Goal: Task Accomplishment & Management: Manage account settings

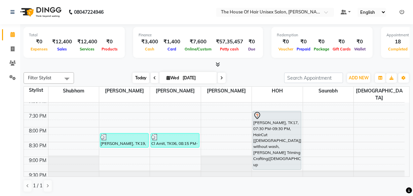
click at [141, 76] on span "Today" at bounding box center [141, 78] width 17 height 10
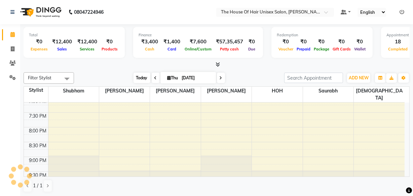
scroll to position [59, 0]
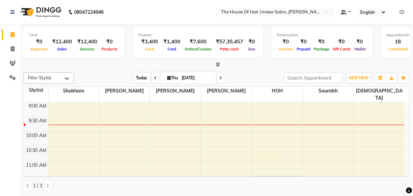
click at [142, 77] on span "Today" at bounding box center [142, 78] width 17 height 10
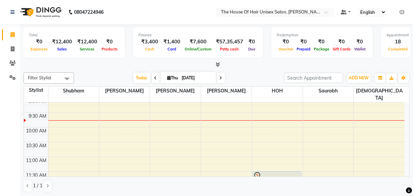
scroll to position [84, 0]
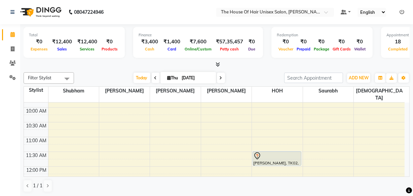
click at [221, 77] on icon at bounding box center [221, 78] width 3 height 4
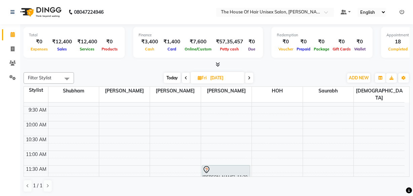
scroll to position [0, 0]
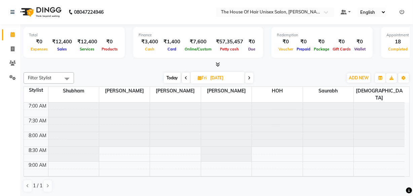
click at [171, 74] on span "Today" at bounding box center [172, 78] width 17 height 10
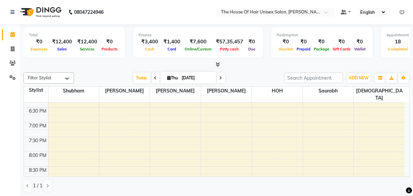
scroll to position [335, 0]
click at [155, 78] on span at bounding box center [156, 78] width 8 height 10
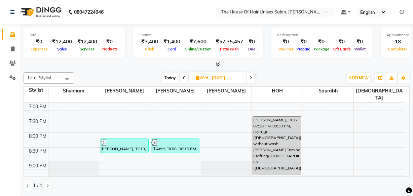
scroll to position [361, 0]
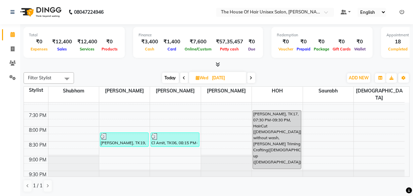
click at [173, 76] on span "Today" at bounding box center [170, 78] width 17 height 10
type input "[DATE]"
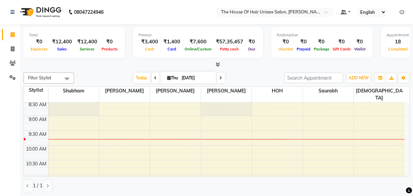
scroll to position [80, 0]
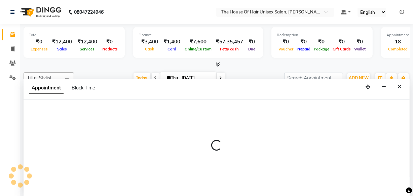
select select "20971"
select select "tentative"
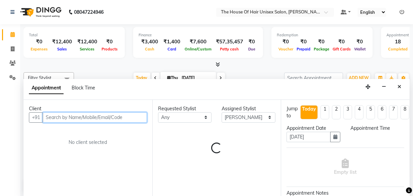
select select "675"
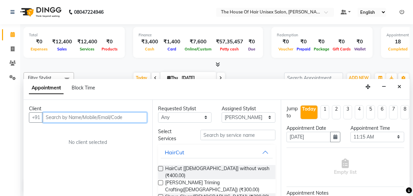
scroll to position [0, 0]
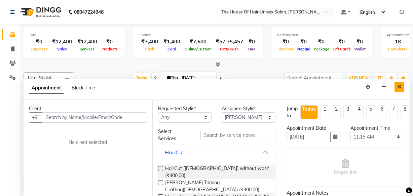
click at [401, 87] on button "Close" at bounding box center [400, 87] width 10 height 10
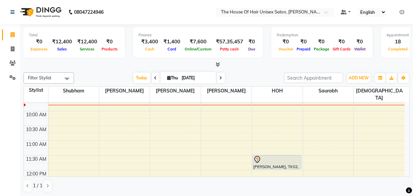
click at [154, 78] on icon at bounding box center [155, 78] width 3 height 4
type input "[DATE]"
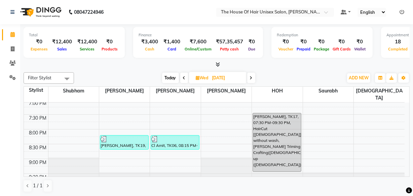
scroll to position [361, 0]
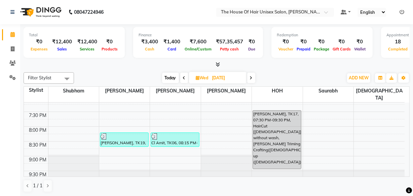
drag, startPoint x: 276, startPoint y: 120, endPoint x: 329, endPoint y: 113, distance: 53.6
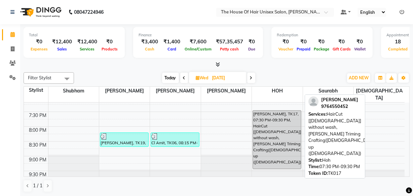
drag, startPoint x: 286, startPoint y: 117, endPoint x: 285, endPoint y: 121, distance: 4.1
click at [285, 121] on div "[PERSON_NAME], TK17, 07:30 PM-09:30 PM, HairCut [[DEMOGRAPHIC_DATA]] without wa…" at bounding box center [277, 140] width 48 height 58
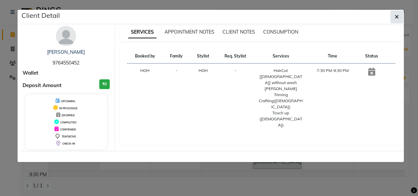
click at [397, 17] on icon "button" at bounding box center [397, 16] width 4 height 5
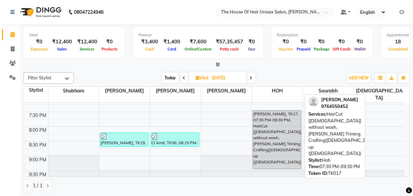
click at [284, 128] on div "[PERSON_NAME], TK17, 07:30 PM-09:30 PM, HairCut [[DEMOGRAPHIC_DATA]] without wa…" at bounding box center [277, 140] width 48 height 58
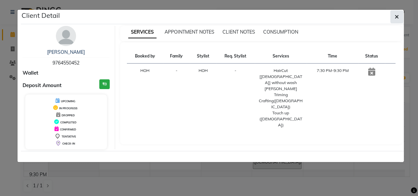
click at [398, 15] on icon "button" at bounding box center [397, 16] width 4 height 5
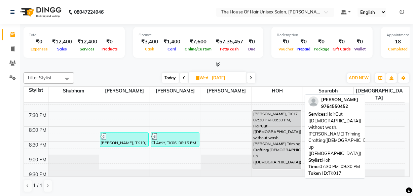
click at [280, 111] on div "[PERSON_NAME], TK17, 07:30 PM-09:30 PM, HairCut [[DEMOGRAPHIC_DATA]] without wa…" at bounding box center [277, 140] width 48 height 58
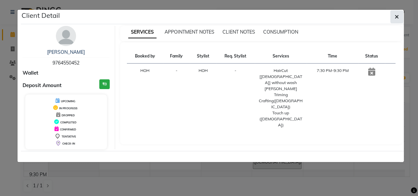
click at [398, 16] on icon "button" at bounding box center [397, 16] width 4 height 5
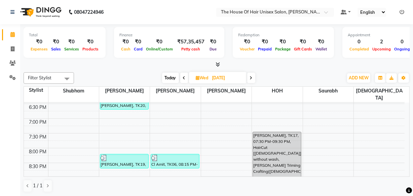
scroll to position [357, 0]
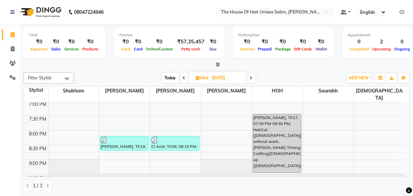
click at [171, 77] on span "Today" at bounding box center [170, 78] width 17 height 10
type input "[DATE]"
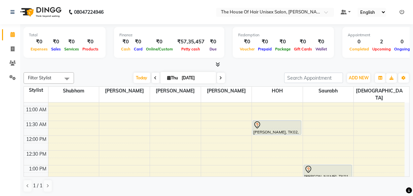
scroll to position [116, 0]
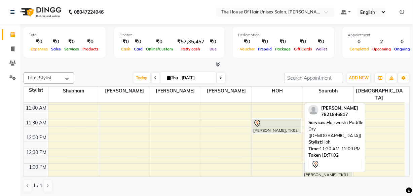
click at [264, 119] on div at bounding box center [276, 123] width 47 height 8
select select "7"
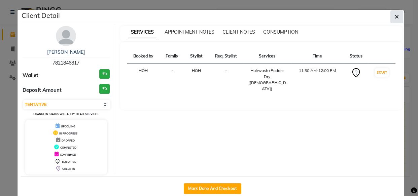
click at [395, 14] on icon "button" at bounding box center [397, 16] width 4 height 5
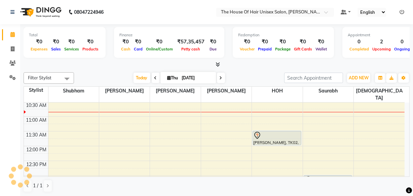
scroll to position [106, 0]
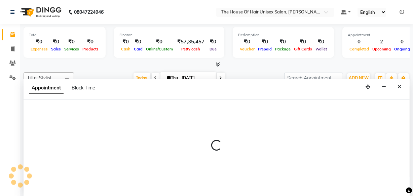
select select "86145"
select select "705"
select select "tentative"
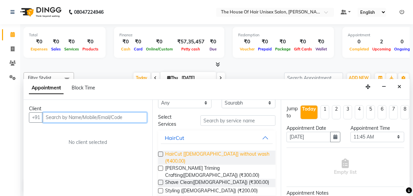
scroll to position [21, 0]
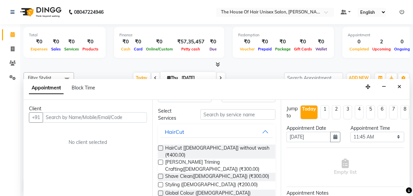
click at [160, 147] on label at bounding box center [160, 148] width 5 height 5
click at [160, 147] on input "checkbox" at bounding box center [160, 149] width 4 height 4
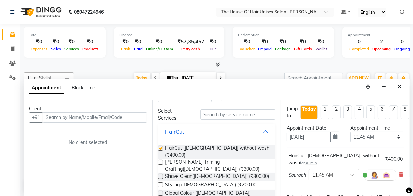
checkbox input "false"
click at [115, 116] on input "text" at bounding box center [95, 117] width 104 height 10
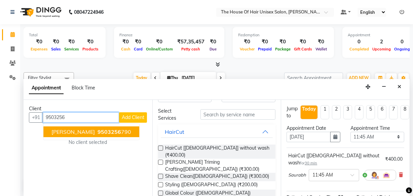
click at [114, 128] on span "9503256" at bounding box center [110, 131] width 24 height 7
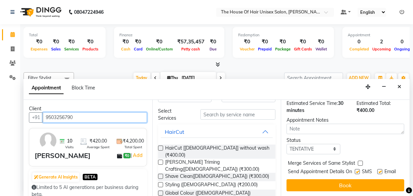
scroll to position [97, 0]
type input "9503256790"
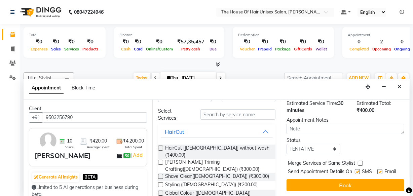
click at [359, 161] on label at bounding box center [360, 163] width 5 height 5
click at [359, 162] on input "checkbox" at bounding box center [360, 164] width 4 height 4
checkbox input "true"
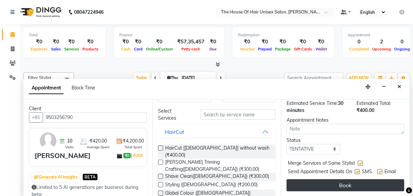
click at [353, 179] on button "Book" at bounding box center [346, 185] width 118 height 12
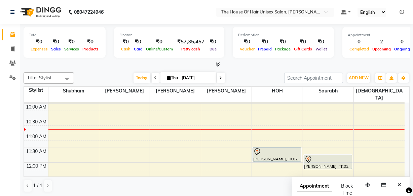
scroll to position [92, 0]
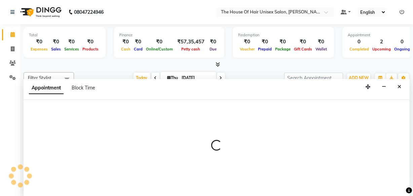
select select "42814"
select select "tentative"
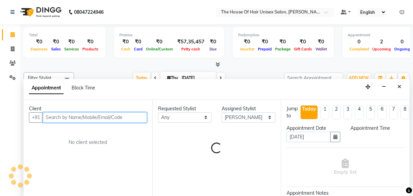
scroll to position [0, 0]
select select "675"
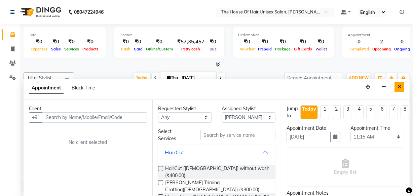
click at [400, 87] on icon "Close" at bounding box center [400, 86] width 4 height 5
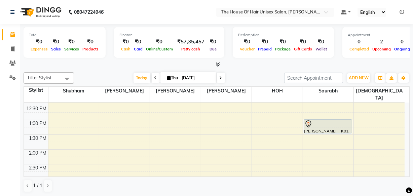
scroll to position [149, 0]
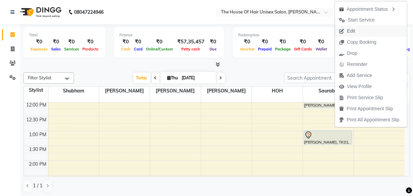
click at [355, 30] on span "Edit" at bounding box center [347, 31] width 24 height 11
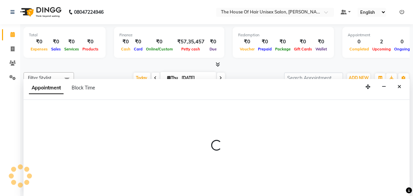
select select "tentative"
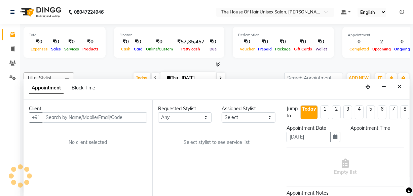
select select "86145"
select select "780"
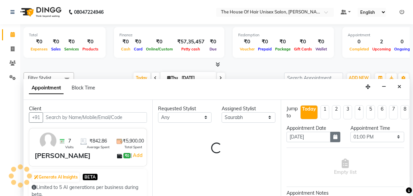
select select "160"
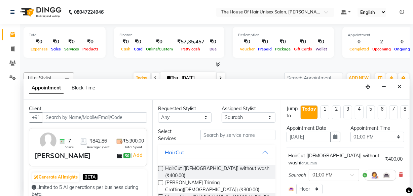
scroll to position [118, 0]
click at [393, 137] on select "Select 08:00 AM 08:15 AM 08:30 AM 08:45 AM 09:00 AM 09:15 AM 09:30 AM 09:45 AM …" at bounding box center [377, 137] width 54 height 10
select select "1020"
click at [350, 132] on select "Select 08:00 AM 08:15 AM 08:30 AM 08:45 AM 09:00 AM 09:15 AM 09:30 AM 09:45 AM …" at bounding box center [377, 137] width 54 height 10
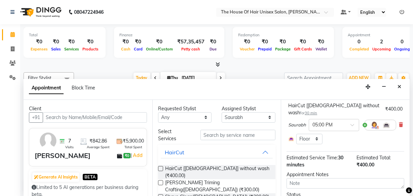
scroll to position [82, 0]
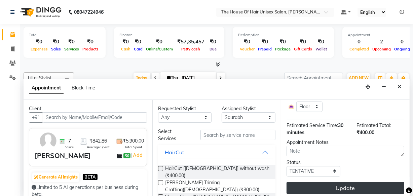
click at [353, 182] on button "Update" at bounding box center [346, 188] width 118 height 12
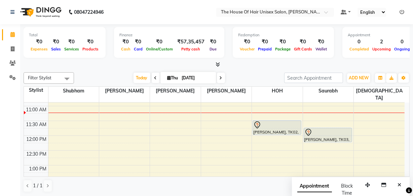
scroll to position [115, 0]
click at [220, 77] on icon at bounding box center [221, 78] width 3 height 4
type input "[DATE]"
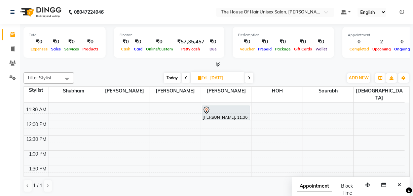
scroll to position [132, 0]
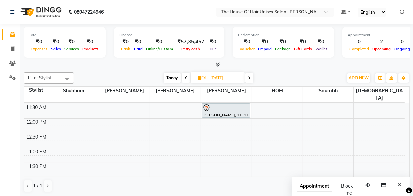
click at [216, 127] on div "7:00 AM 7:30 AM 8:00 AM 8:30 AM 9:00 AM 9:30 AM 10:00 AM 10:30 AM 11:00 AM 11:3…" at bounding box center [214, 193] width 381 height 444
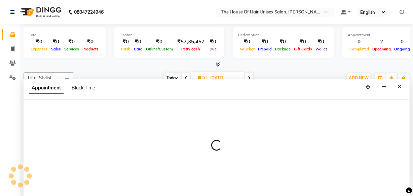
select select "42814"
select select "750"
select select "tentative"
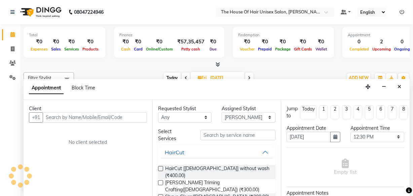
scroll to position [0, 0]
click at [116, 117] on input "text" at bounding box center [95, 117] width 104 height 10
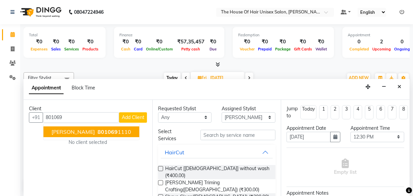
click at [118, 131] on ngb-highlight "801069 1110" at bounding box center [113, 131] width 35 height 7
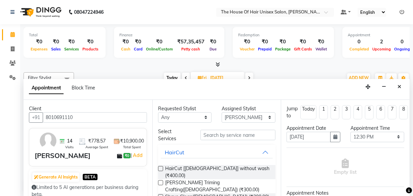
type input "8010691110"
click at [160, 167] on label at bounding box center [160, 168] width 5 height 5
click at [160, 167] on input "checkbox" at bounding box center [160, 169] width 4 height 4
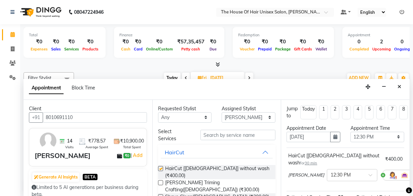
checkbox input "false"
click at [160, 180] on label at bounding box center [160, 182] width 5 height 5
click at [160, 181] on input "checkbox" at bounding box center [160, 183] width 4 height 4
checkbox input "false"
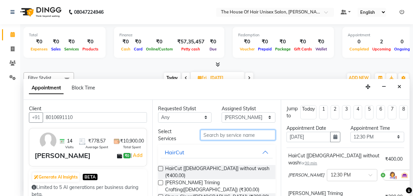
click at [213, 134] on input "text" at bounding box center [237, 135] width 75 height 10
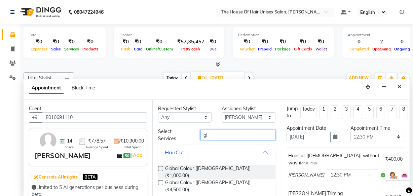
type input "gl"
click at [161, 167] on label at bounding box center [160, 168] width 5 height 5
click at [161, 167] on input "checkbox" at bounding box center [160, 169] width 4 height 4
checkbox input "false"
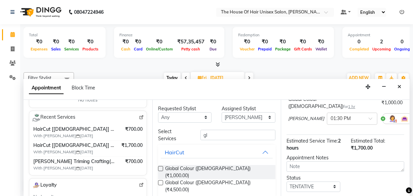
scroll to position [137, 0]
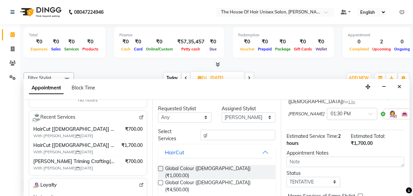
click at [360, 194] on label at bounding box center [360, 196] width 5 height 5
click at [360, 195] on input "checkbox" at bounding box center [360, 197] width 4 height 4
checkbox input "true"
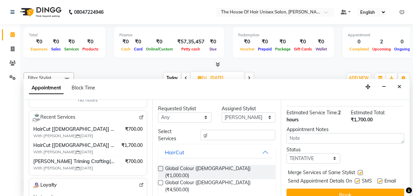
scroll to position [161, 0]
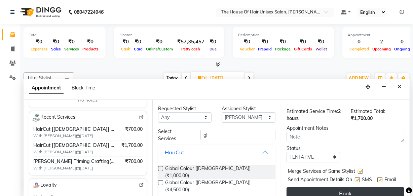
click at [354, 187] on button "Book" at bounding box center [346, 193] width 118 height 12
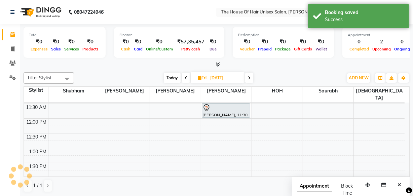
scroll to position [0, 0]
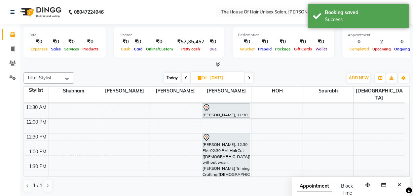
click at [186, 77] on icon at bounding box center [186, 78] width 3 height 4
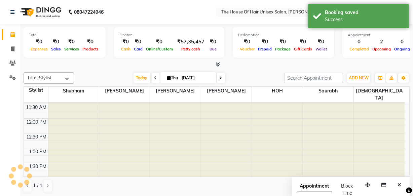
scroll to position [118, 0]
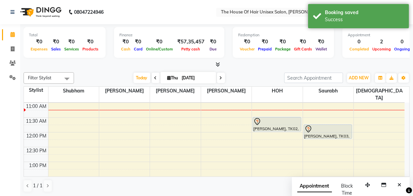
click at [154, 77] on icon at bounding box center [155, 78] width 3 height 4
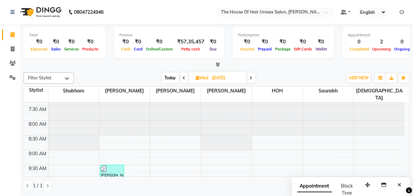
scroll to position [0, 0]
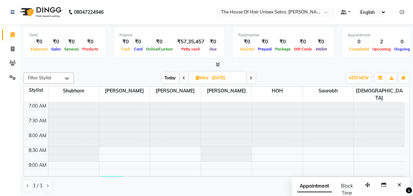
click at [169, 76] on span "Today" at bounding box center [170, 78] width 17 height 10
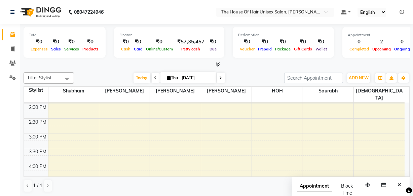
scroll to position [201, 0]
click at [224, 79] on span at bounding box center [221, 78] width 8 height 10
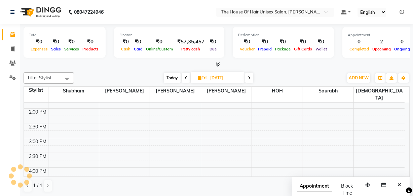
scroll to position [118, 0]
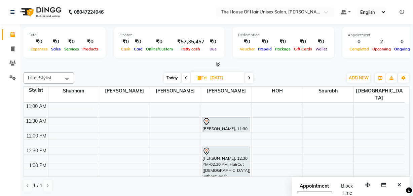
click at [175, 77] on span "Today" at bounding box center [172, 78] width 17 height 10
type input "[DATE]"
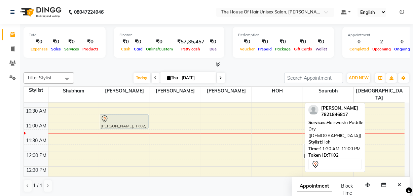
scroll to position [98, 0]
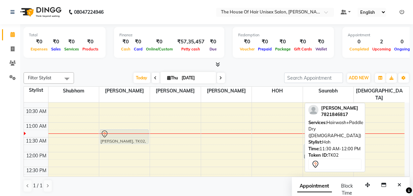
drag, startPoint x: 284, startPoint y: 113, endPoint x: 131, endPoint y: 128, distance: 153.1
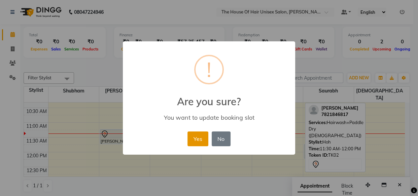
click at [200, 137] on button "Yes" at bounding box center [197, 139] width 21 height 15
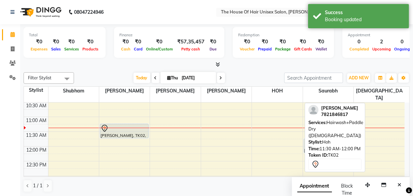
scroll to position [107, 0]
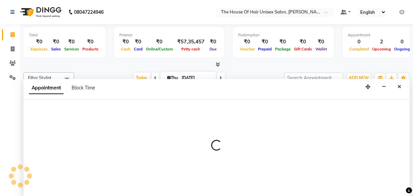
select select "13497"
select select "tentative"
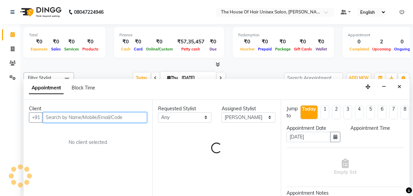
scroll to position [0, 0]
select select "750"
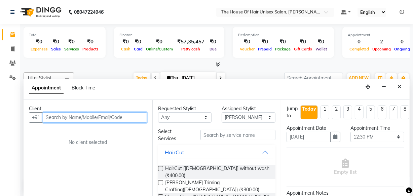
click at [81, 120] on input "text" at bounding box center [95, 117] width 104 height 10
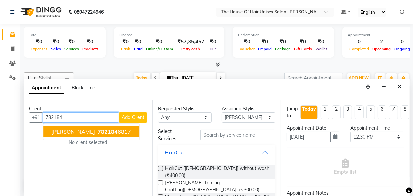
click at [98, 129] on span "782184" at bounding box center [108, 131] width 20 height 7
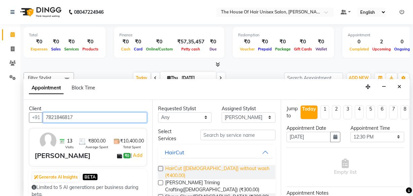
type input "7821846817"
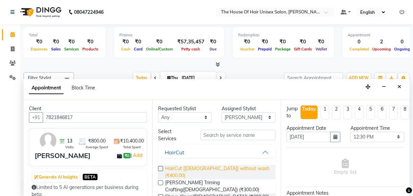
click at [195, 168] on span "HairCut [[DEMOGRAPHIC_DATA]] without wash (₹400.00)" at bounding box center [217, 172] width 105 height 14
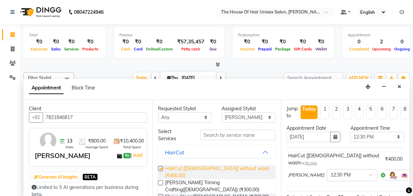
checkbox input "false"
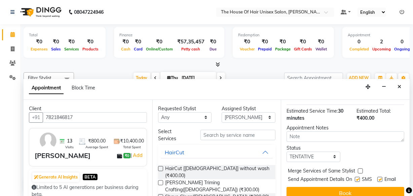
scroll to position [89, 0]
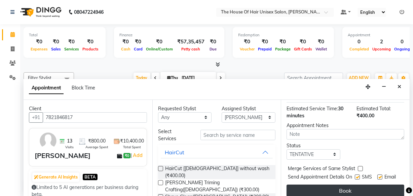
click at [347, 186] on button "Book" at bounding box center [346, 191] width 118 height 12
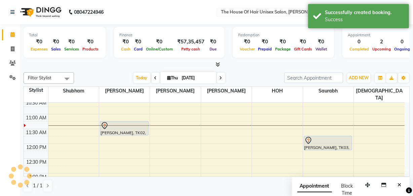
scroll to position [0, 0]
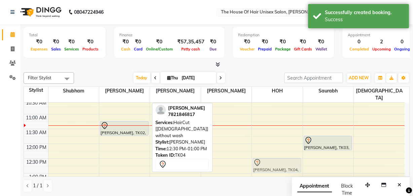
drag, startPoint x: 131, startPoint y: 157, endPoint x: 262, endPoint y: 154, distance: 130.5
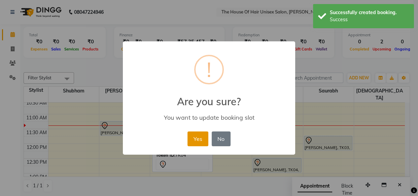
click at [195, 138] on button "Yes" at bounding box center [197, 139] width 21 height 15
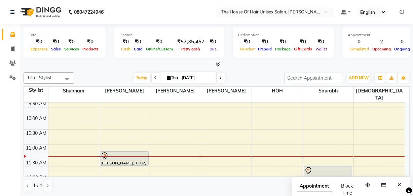
scroll to position [77, 0]
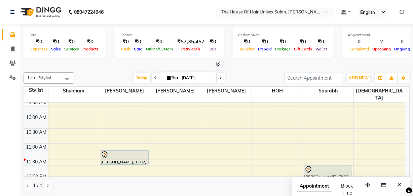
click at [154, 78] on icon at bounding box center [155, 78] width 3 height 4
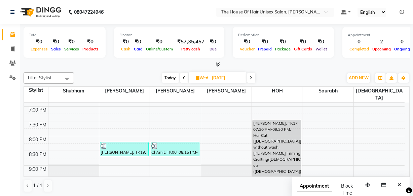
scroll to position [346, 0]
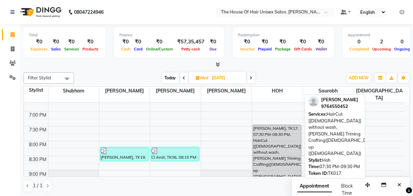
click at [283, 143] on div "[PERSON_NAME], TK17, 07:30 PM-09:30 PM, HairCut [[DEMOGRAPHIC_DATA]] without wa…" at bounding box center [277, 154] width 48 height 58
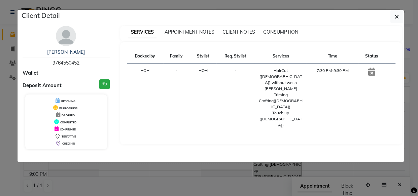
click at [370, 71] on icon at bounding box center [371, 72] width 7 height 8
click at [373, 74] on icon at bounding box center [371, 72] width 7 height 8
click at [395, 15] on icon "button" at bounding box center [397, 16] width 4 height 5
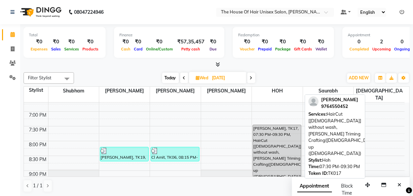
click at [266, 125] on div "[PERSON_NAME], TK17, 07:30 PM-09:30 PM, HairCut [[DEMOGRAPHIC_DATA]] without wa…" at bounding box center [277, 154] width 48 height 58
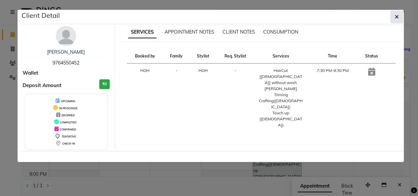
click at [393, 16] on button "button" at bounding box center [396, 16] width 13 height 13
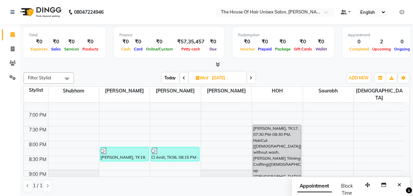
click at [252, 78] on icon at bounding box center [251, 78] width 3 height 4
type input "[DATE]"
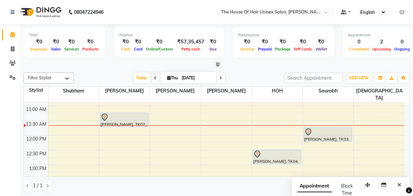
scroll to position [116, 0]
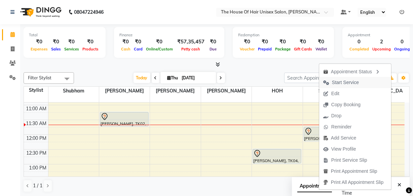
click at [344, 80] on span "Start Service" at bounding box center [345, 82] width 27 height 7
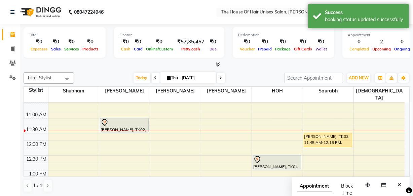
scroll to position [109, 0]
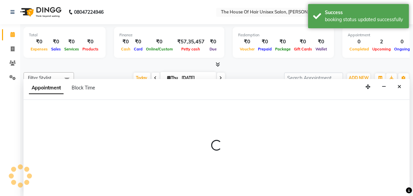
select select "13497"
select select "tentative"
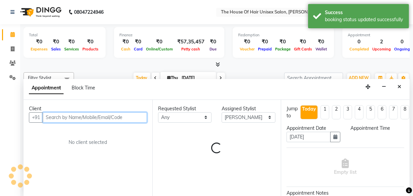
select select "735"
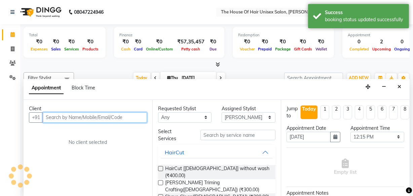
scroll to position [0, 0]
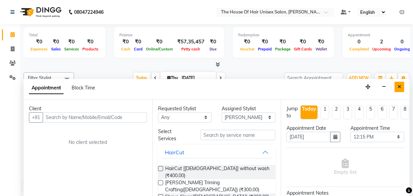
click at [400, 84] on icon "Close" at bounding box center [400, 86] width 4 height 5
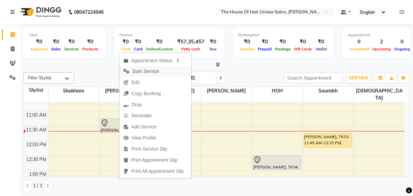
click at [145, 70] on span "Start Service" at bounding box center [145, 71] width 27 height 7
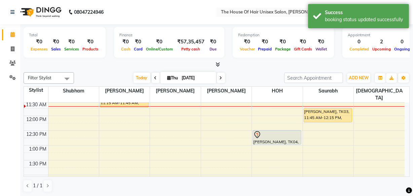
scroll to position [126, 0]
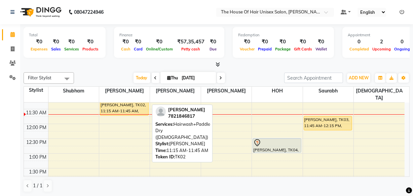
click at [142, 102] on div "[PERSON_NAME], TK02, 11:15 AM-11:45 AM, Hairwash+Paddle Dry ([DEMOGRAPHIC_DATA])" at bounding box center [124, 109] width 48 height 14
select select "1"
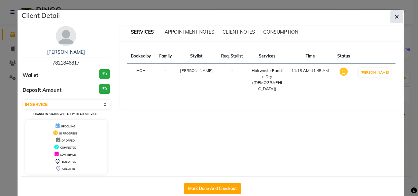
click at [397, 16] on button "button" at bounding box center [396, 16] width 13 height 13
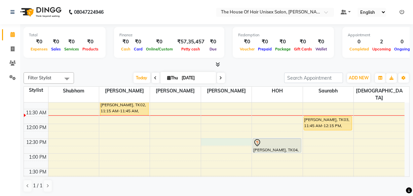
click at [205, 132] on div "7:00 AM 7:30 AM 8:00 AM 8:30 AM 9:00 AM 9:30 AM 10:00 AM 10:30 AM 11:00 AM 11:3…" at bounding box center [214, 198] width 381 height 444
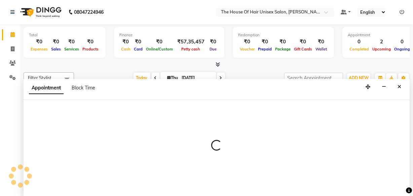
select select "42814"
select select "tentative"
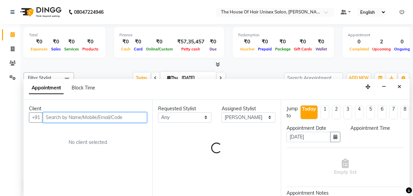
select select "750"
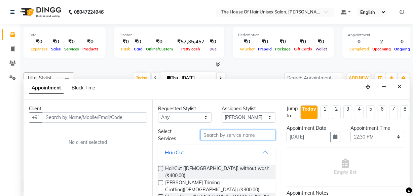
click at [216, 136] on input "text" at bounding box center [237, 135] width 75 height 10
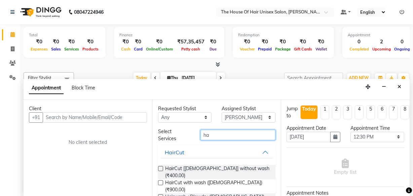
type input "h"
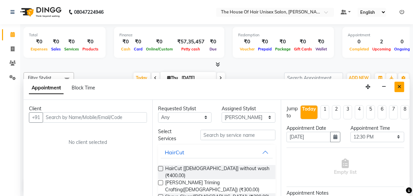
click at [400, 89] on button "Close" at bounding box center [400, 87] width 10 height 10
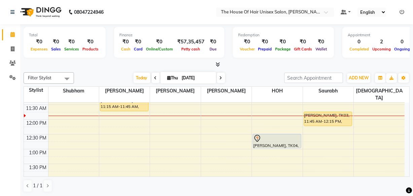
scroll to position [131, 0]
click at [288, 144] on div "7:00 AM 7:30 AM 8:00 AM 8:30 AM 9:00 AM 9:30 AM 10:00 AM 10:30 AM 11:00 AM 11:3…" at bounding box center [214, 193] width 381 height 444
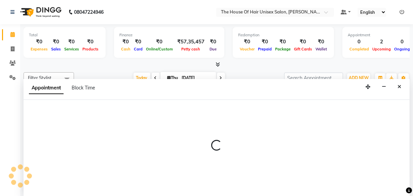
select select "85989"
select select "780"
select select "tentative"
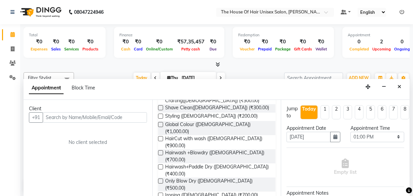
scroll to position [89, 0]
click at [161, 164] on label at bounding box center [160, 166] width 5 height 5
click at [161, 165] on input "checkbox" at bounding box center [160, 167] width 4 height 4
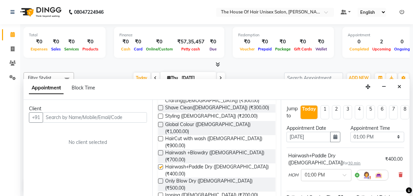
checkbox input "false"
click at [116, 117] on input "text" at bounding box center [95, 117] width 104 height 10
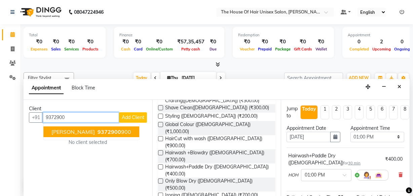
click at [109, 130] on span "9372900" at bounding box center [110, 131] width 24 height 7
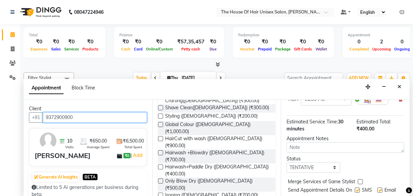
scroll to position [88, 0]
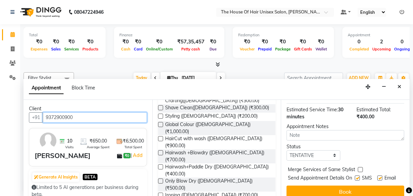
type input "9372900900"
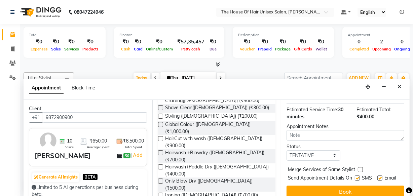
click at [361, 167] on label at bounding box center [360, 169] width 5 height 5
click at [361, 168] on input "checkbox" at bounding box center [360, 170] width 4 height 4
checkbox input "true"
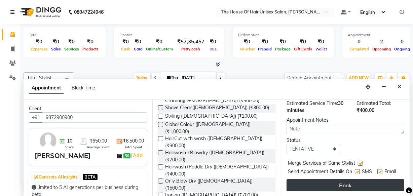
click at [345, 179] on button "Book" at bounding box center [346, 185] width 118 height 12
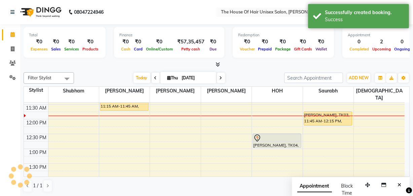
scroll to position [0, 0]
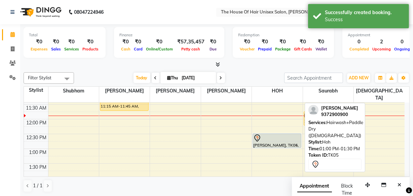
drag, startPoint x: 287, startPoint y: 150, endPoint x: 290, endPoint y: 136, distance: 13.7
click at [290, 136] on div "[PERSON_NAME], TK04, 12:30 PM-01:00 PM, HairCut [[DEMOGRAPHIC_DATA]] without wa…" at bounding box center [277, 193] width 50 height 444
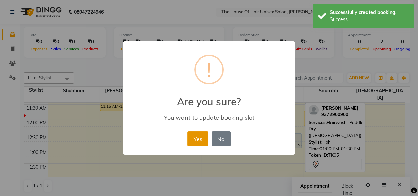
click at [204, 138] on button "Yes" at bounding box center [197, 139] width 21 height 15
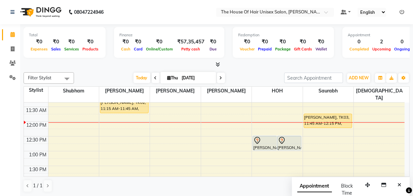
scroll to position [134, 0]
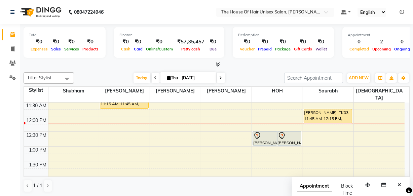
click at [323, 154] on td at bounding box center [226, 157] width 356 height 7
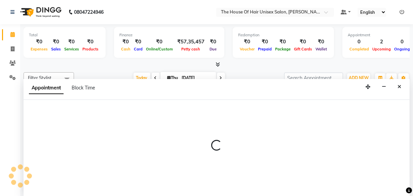
scroll to position [0, 0]
select select "86145"
select select "780"
select select "tentative"
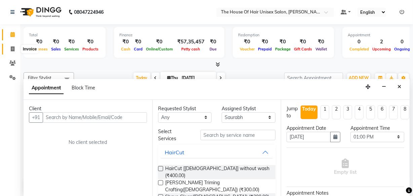
click at [11, 48] on icon at bounding box center [13, 48] width 4 height 5
select select "598"
select select "service"
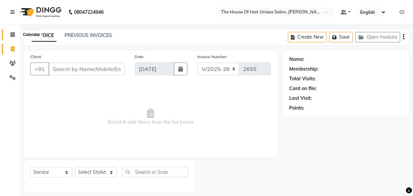
click at [10, 31] on span at bounding box center [13, 35] width 12 height 8
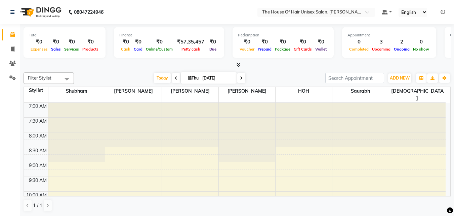
scroll to position [87, 0]
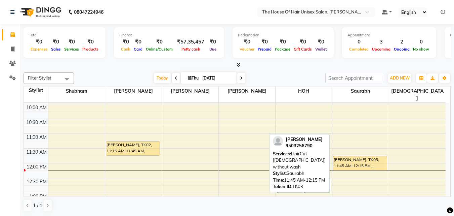
click at [370, 156] on div "[PERSON_NAME], TK03, 11:45 AM-12:15 PM, HairCut [[DEMOGRAPHIC_DATA]] without wa…" at bounding box center [361, 163] width 54 height 14
select select "1"
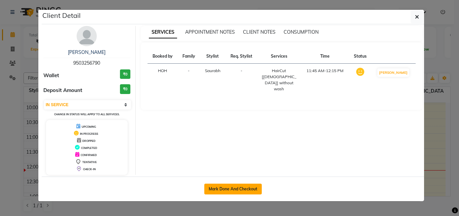
click at [238, 192] on button "Mark Done And Checkout" at bounding box center [233, 188] width 58 height 11
select select "service"
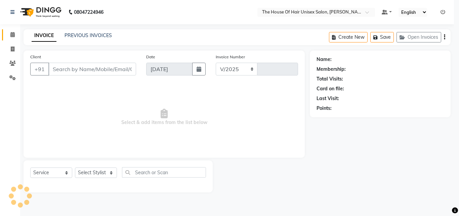
select select "598"
type input "2655"
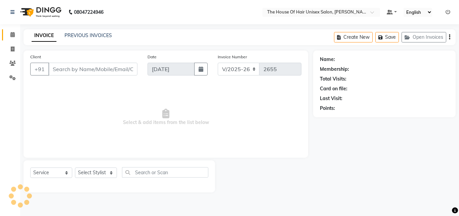
type input "9503256790"
select select "86145"
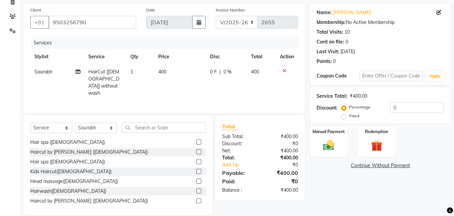
scroll to position [121, 0]
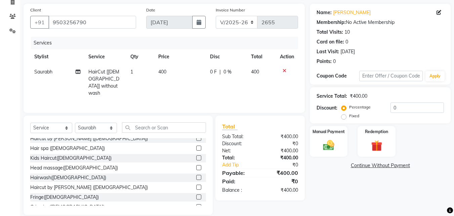
click at [196, 176] on label at bounding box center [198, 177] width 5 height 5
click at [196, 176] on input "checkbox" at bounding box center [198, 177] width 4 height 4
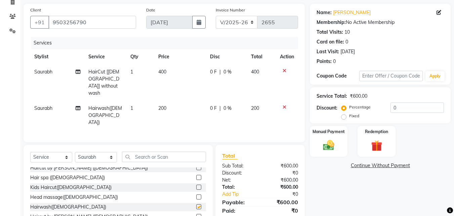
checkbox input "false"
click at [284, 105] on icon at bounding box center [285, 107] width 4 height 5
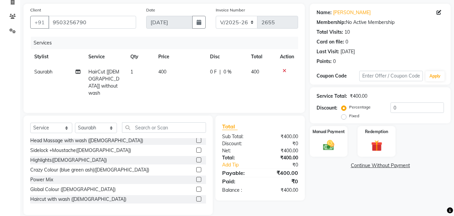
scroll to position [269, 0]
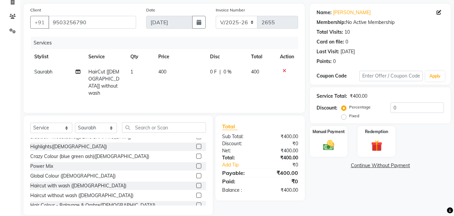
drag, startPoint x: 203, startPoint y: 200, endPoint x: 194, endPoint y: 183, distance: 19.3
click at [196, 183] on label at bounding box center [198, 185] width 5 height 5
click at [196, 183] on input "checkbox" at bounding box center [198, 185] width 4 height 4
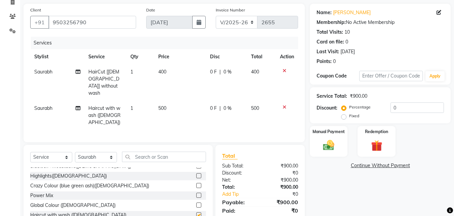
checkbox input "false"
click at [285, 69] on icon at bounding box center [285, 70] width 4 height 5
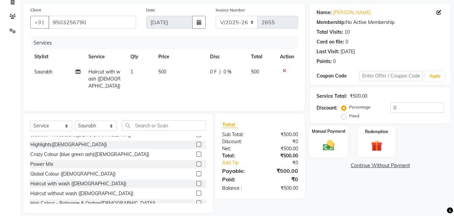
click at [327, 138] on img at bounding box center [329, 144] width 19 height 13
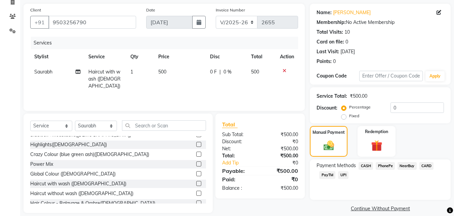
click at [366, 164] on span "CASH" at bounding box center [366, 166] width 14 height 8
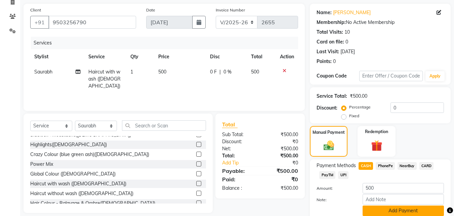
click at [389, 196] on button "Add Payment" at bounding box center [403, 210] width 81 height 10
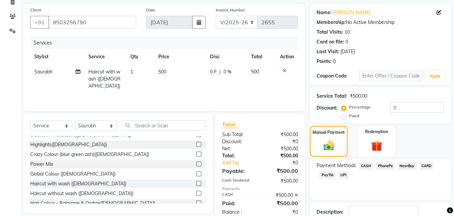
scroll to position [92, 0]
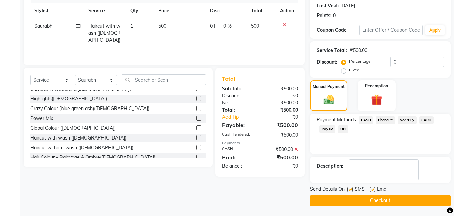
click at [382, 196] on button "Checkout" at bounding box center [380, 200] width 141 height 10
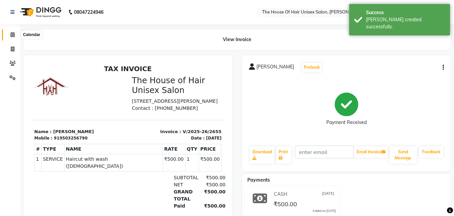
click at [15, 35] on icon at bounding box center [12, 34] width 4 height 5
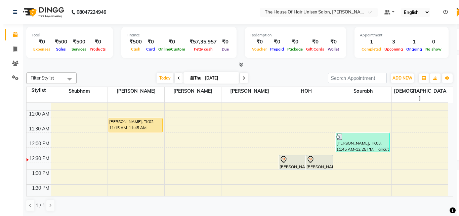
scroll to position [110, 0]
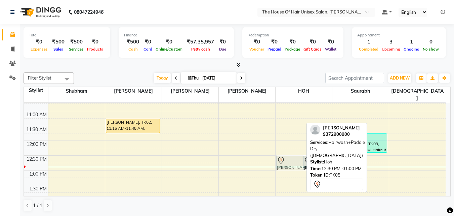
click at [133, 185] on tr "[PERSON_NAME], TK02, 11:15 AM-11:45 AM, Hairwash+Paddle Dry ([DEMOGRAPHIC_DATA]…" at bounding box center [235, 215] width 422 height 444
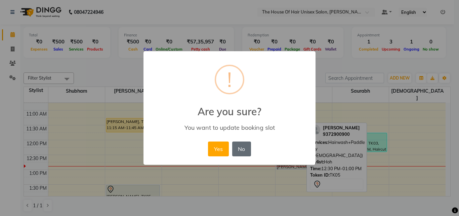
click at [246, 147] on button "No" at bounding box center [241, 148] width 19 height 15
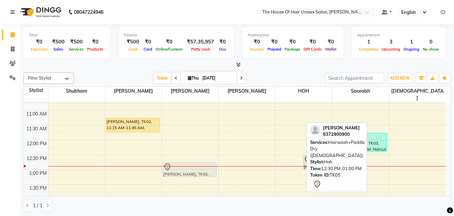
drag, startPoint x: 296, startPoint y: 153, endPoint x: 167, endPoint y: 162, distance: 129.1
click at [167, 162] on div "7:00 AM 7:30 AM 8:00 AM 8:30 AM 9:00 AM 9:30 AM 10:00 AM 10:30 AM 11:00 AM 11:3…" at bounding box center [235, 214] width 422 height 444
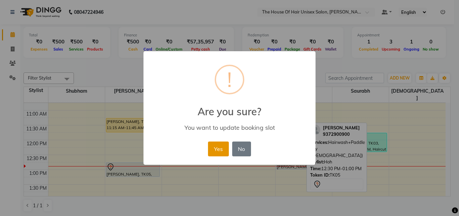
click at [217, 148] on button "Yes" at bounding box center [218, 148] width 21 height 15
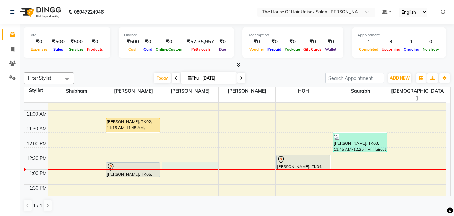
click at [204, 161] on div "7:00 AM 7:30 AM 8:00 AM 8:30 AM 9:00 AM 9:30 AM 10:00 AM 10:30 AM 11:00 AM 11:3…" at bounding box center [235, 214] width 422 height 444
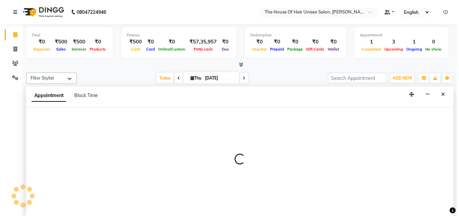
scroll to position [0, 0]
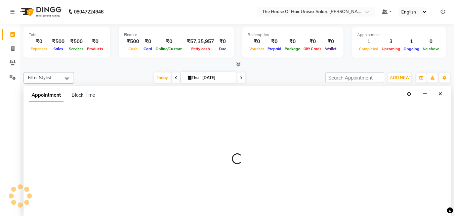
select select "20971"
select select "tentative"
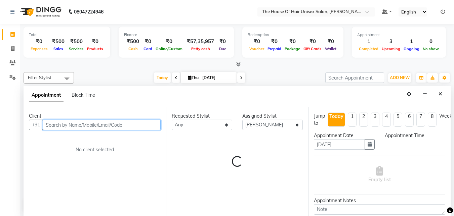
select select "765"
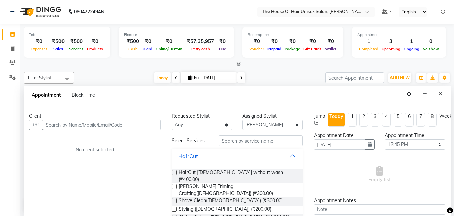
click at [204, 161] on button "HairCut" at bounding box center [238, 156] width 126 height 12
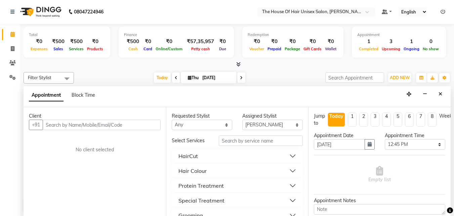
click at [204, 161] on button "HairCut" at bounding box center [238, 156] width 126 height 12
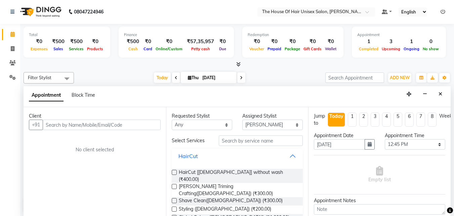
click at [204, 161] on button "HairCut" at bounding box center [238, 156] width 126 height 12
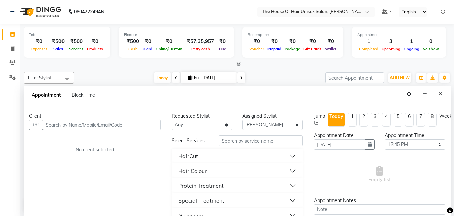
click at [204, 161] on button "HairCut" at bounding box center [238, 156] width 126 height 12
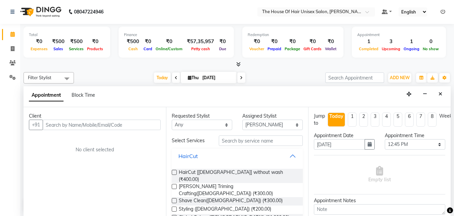
click at [204, 161] on button "HairCut" at bounding box center [238, 156] width 126 height 12
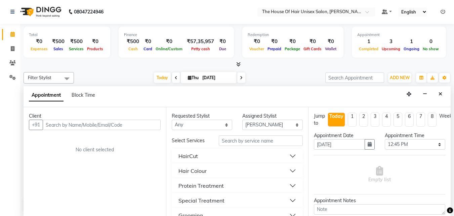
click at [204, 161] on button "HairCut" at bounding box center [238, 156] width 126 height 12
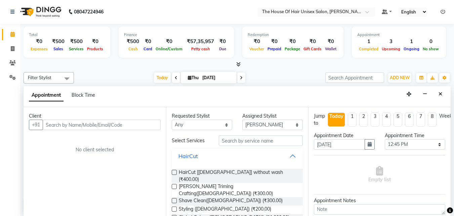
click at [204, 161] on button "HairCut" at bounding box center [238, 156] width 126 height 12
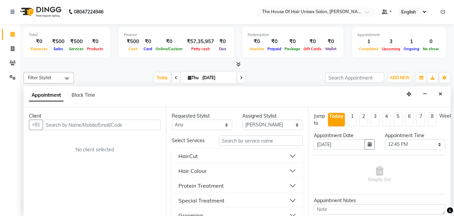
click at [204, 161] on button "HairCut" at bounding box center [238, 156] width 126 height 12
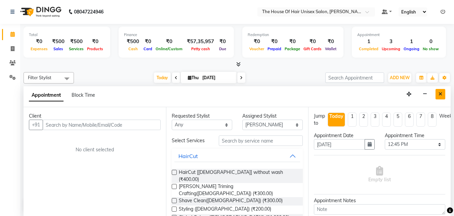
click at [413, 94] on button "Close" at bounding box center [441, 94] width 10 height 10
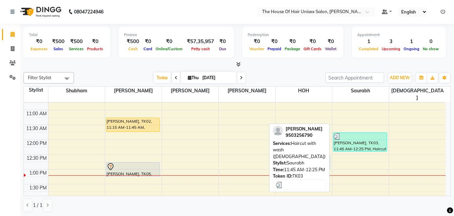
click at [374, 133] on div "[PERSON_NAME], TK03, 11:45 AM-12:25 PM, Haircut with wash ([DEMOGRAPHIC_DATA])" at bounding box center [361, 142] width 54 height 18
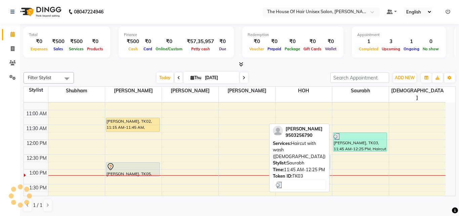
select select "3"
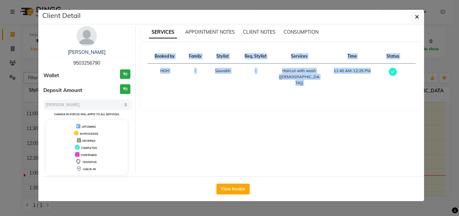
click at [374, 133] on div "SERVICES APPOINTMENT NOTES CLIENT NOTES CONSUMPTION Booked by Family Stylist Re…" at bounding box center [282, 100] width 292 height 149
click at [239, 186] on button "View Invoice" at bounding box center [233, 188] width 33 height 11
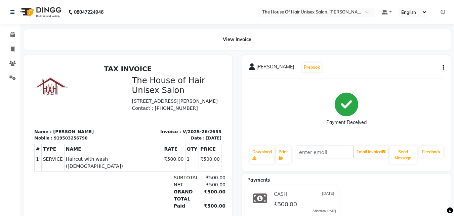
click at [239, 186] on div "[PERSON_NAME] Prebook Payment Received Download Print Email Invoice Send Messag…" at bounding box center [346, 150] width 219 height 190
drag, startPoint x: 239, startPoint y: 186, endPoint x: 14, endPoint y: 34, distance: 271.4
click at [14, 34] on icon at bounding box center [12, 34] width 4 height 5
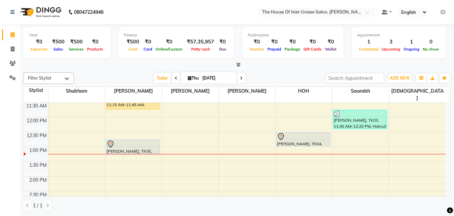
scroll to position [134, 0]
click at [296, 152] on div "7:00 AM 7:30 AM 8:00 AM 8:30 AM 9:00 AM 9:30 AM 10:00 AM 10:30 AM 11:00 AM 11:3…" at bounding box center [235, 191] width 422 height 444
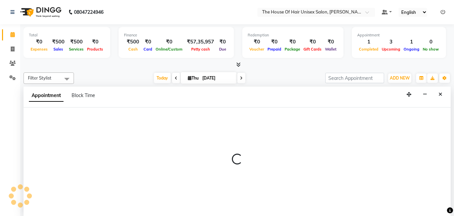
select select "85989"
select select "tentative"
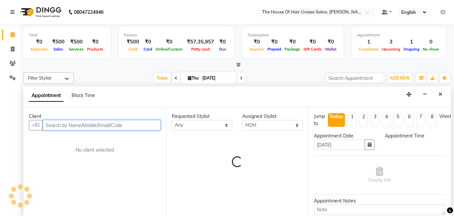
scroll to position [0, 0]
select select "795"
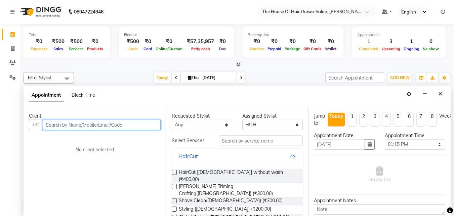
click at [147, 126] on input "text" at bounding box center [102, 124] width 118 height 10
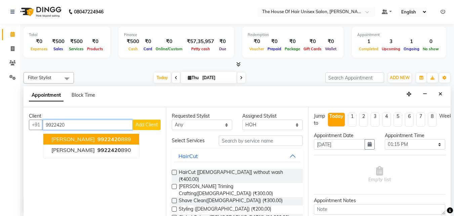
click at [109, 139] on span "9922420" at bounding box center [110, 139] width 24 height 7
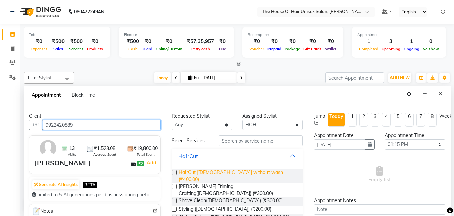
type input "9922420889"
click at [215, 169] on span "HairCut [[DEMOGRAPHIC_DATA]] without wash (₹400.00)" at bounding box center [238, 175] width 119 height 14
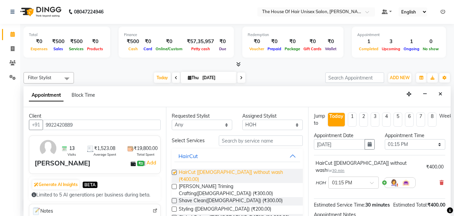
checkbox input "false"
click at [217, 196] on span "Global Colour ([DEMOGRAPHIC_DATA]) (₹1,000.00)" at bounding box center [234, 218] width 111 height 8
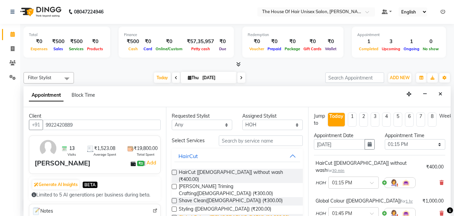
checkbox input "false"
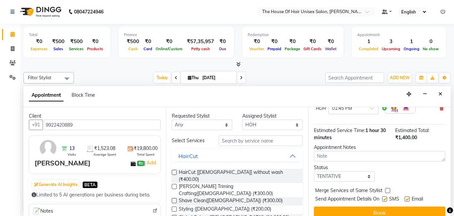
scroll to position [105, 0]
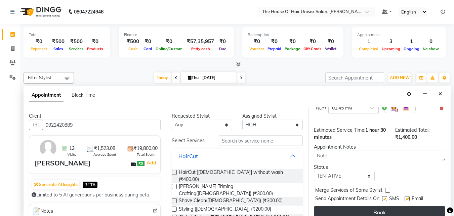
click at [388, 196] on button "Book" at bounding box center [380, 212] width 132 height 12
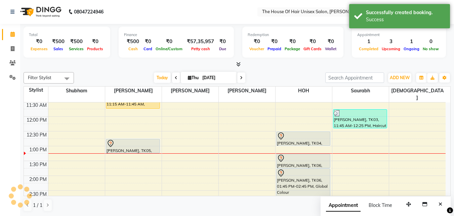
scroll to position [0, 0]
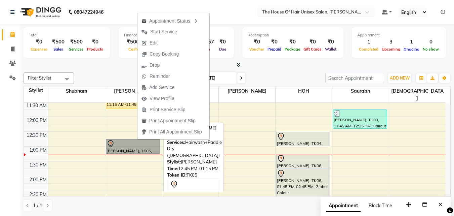
click at [130, 139] on link "[PERSON_NAME], TK05, 12:45 PM-01:15 PM, Hairwash+Paddle Dry ([DEMOGRAPHIC_DATA])" at bounding box center [133, 146] width 54 height 14
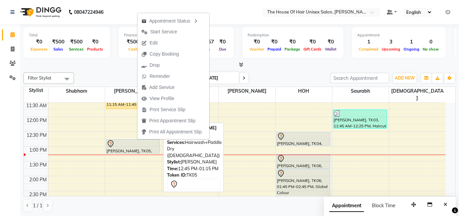
select select "7"
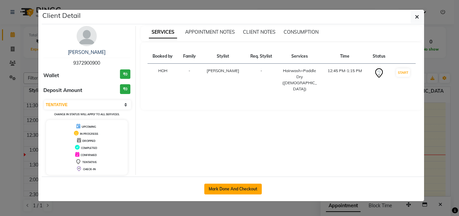
click at [217, 188] on button "Mark Done And Checkout" at bounding box center [233, 188] width 58 height 11
select select "service"
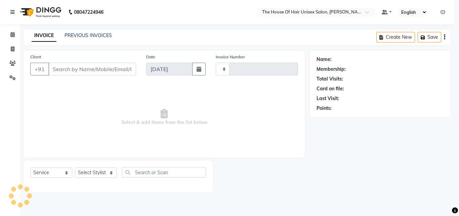
type input "2656"
select select "598"
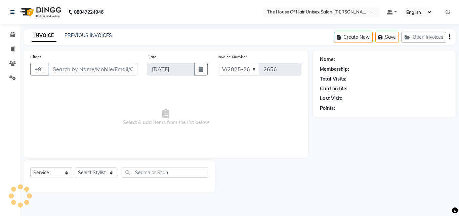
type input "9372900900"
select select "13497"
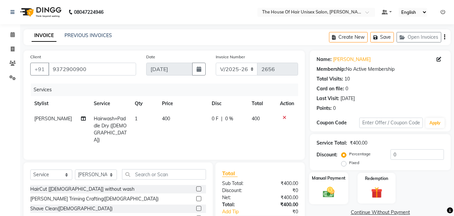
click at [333, 194] on img at bounding box center [329, 191] width 19 height 13
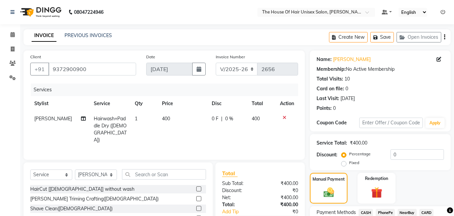
scroll to position [50, 0]
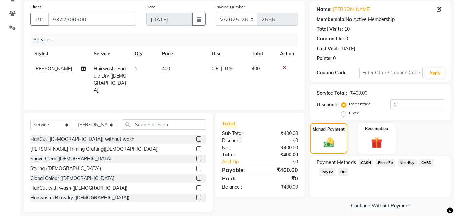
click at [368, 161] on span "CASH" at bounding box center [366, 163] width 14 height 8
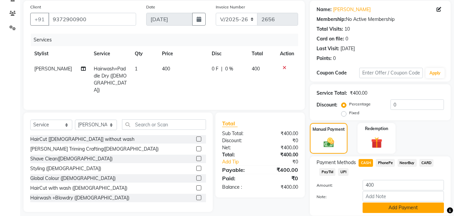
click at [406, 196] on button "Add Payment" at bounding box center [403, 207] width 81 height 10
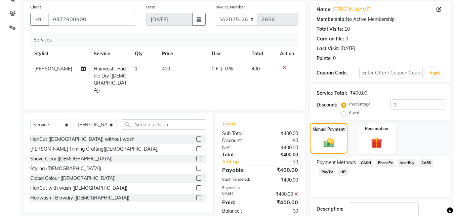
scroll to position [92, 0]
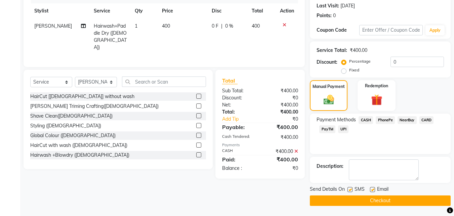
click at [377, 196] on button "Checkout" at bounding box center [380, 200] width 141 height 10
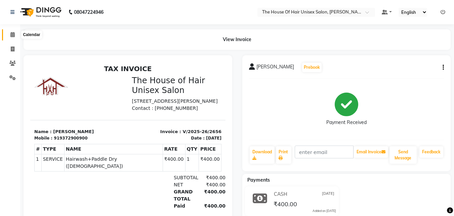
click at [12, 35] on icon at bounding box center [12, 34] width 4 height 5
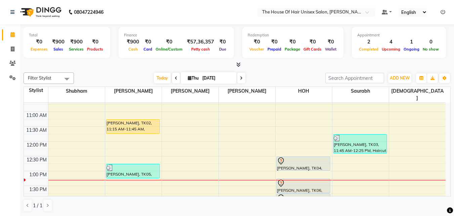
scroll to position [93, 0]
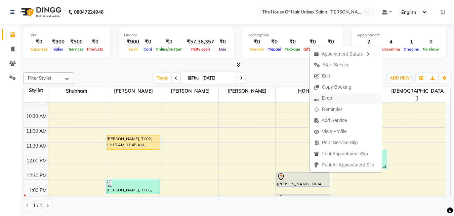
click at [328, 98] on span "Drop" at bounding box center [327, 98] width 10 height 7
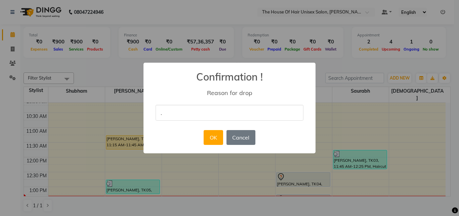
type input "."
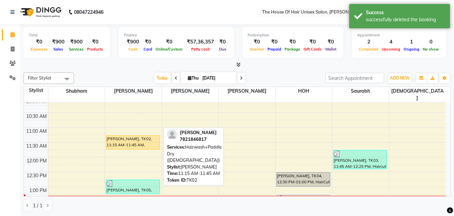
click at [129, 135] on div "[PERSON_NAME], TK02, 11:15 AM-11:45 AM, Hairwash+Paddle Dry ([DEMOGRAPHIC_DATA])" at bounding box center [133, 142] width 54 height 14
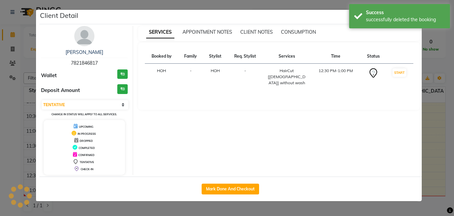
select select "1"
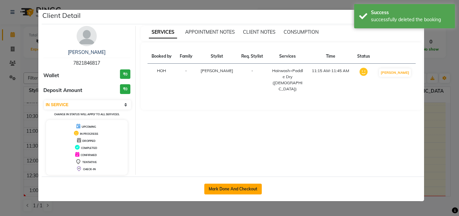
click at [240, 190] on button "Mark Done And Checkout" at bounding box center [233, 188] width 58 height 11
select select "service"
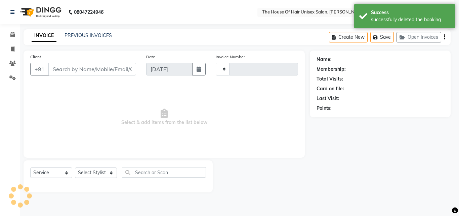
type input "2657"
select select "598"
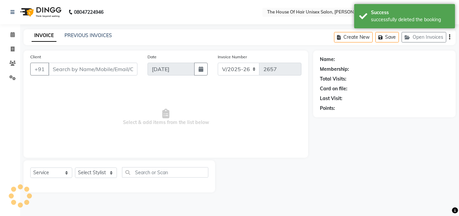
type input "7821846817"
select select "13497"
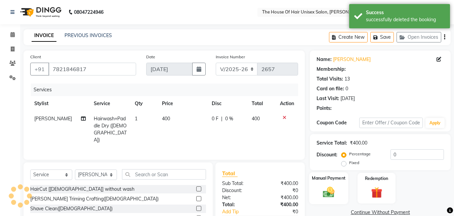
click at [330, 186] on img at bounding box center [329, 191] width 19 height 13
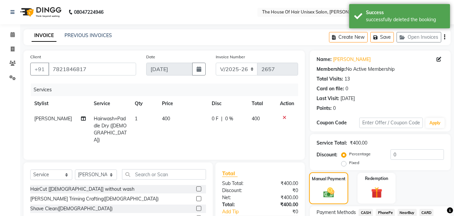
scroll to position [54, 0]
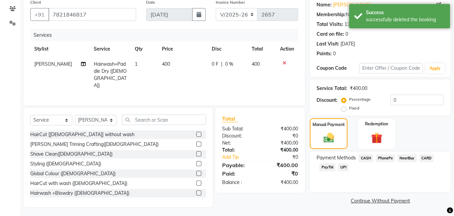
click at [342, 165] on span "UPI" at bounding box center [343, 167] width 10 height 8
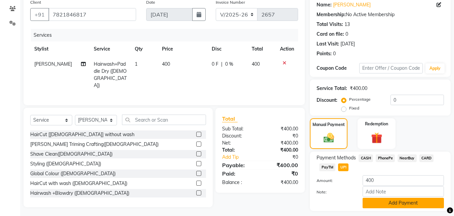
click at [410, 196] on button "Add Payment" at bounding box center [403, 202] width 81 height 10
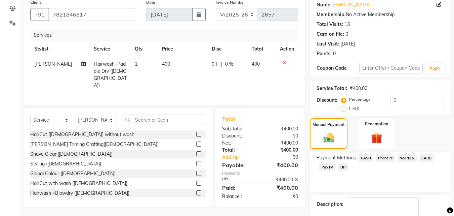
scroll to position [92, 0]
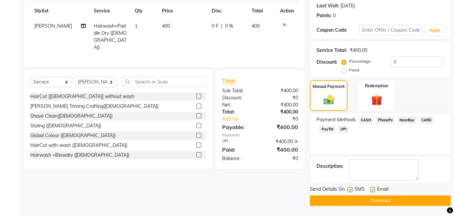
click at [379, 196] on button "Checkout" at bounding box center [380, 200] width 141 height 10
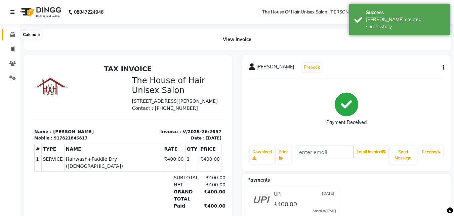
click at [10, 35] on icon at bounding box center [12, 34] width 4 height 5
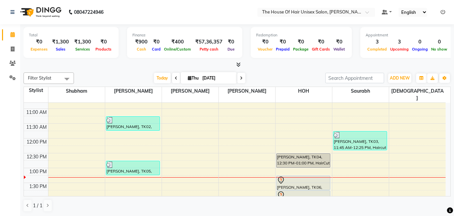
scroll to position [121, 0]
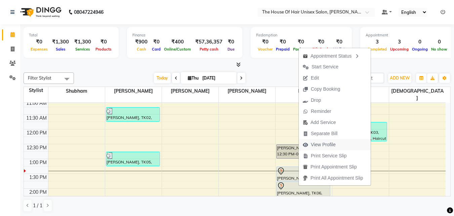
click at [327, 142] on span "View Profile" at bounding box center [323, 144] width 25 height 7
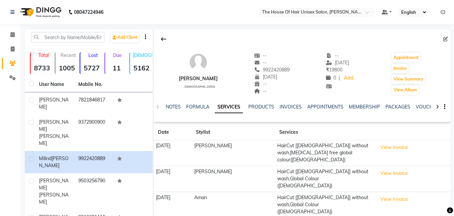
click at [316, 150] on td "HairCut [[DEMOGRAPHIC_DATA]] without wash,[MEDICAL_DATA] free global colour([DE…" at bounding box center [325, 153] width 100 height 26
click at [12, 34] on icon at bounding box center [12, 34] width 4 height 5
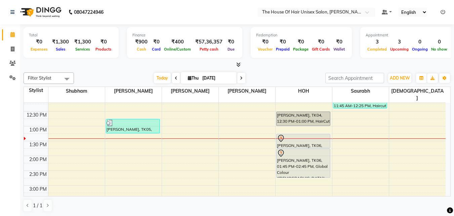
scroll to position [156, 0]
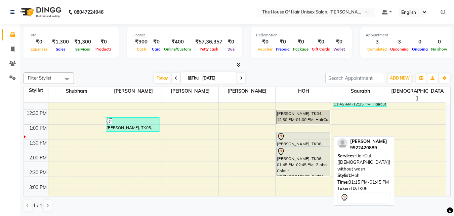
drag, startPoint x: 294, startPoint y: 137, endPoint x: 339, endPoint y: 136, distance: 45.1
click at [339, 136] on div "Filter Stylist Select All [PERSON_NAME] [PERSON_NAME] [PERSON_NAME] [PERSON_NAM…" at bounding box center [237, 142] width 427 height 145
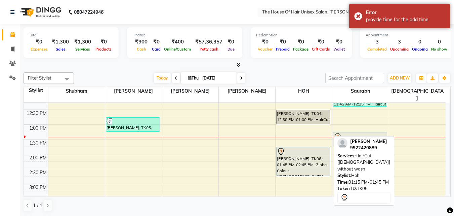
drag, startPoint x: 321, startPoint y: 134, endPoint x: 382, endPoint y: 137, distance: 61.3
click at [382, 137] on div "Filter Stylist Select All [PERSON_NAME] [PERSON_NAME] [PERSON_NAME] [PERSON_NAM…" at bounding box center [237, 142] width 427 height 145
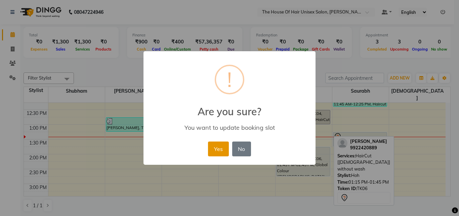
click at [222, 152] on button "Yes" at bounding box center [218, 148] width 21 height 15
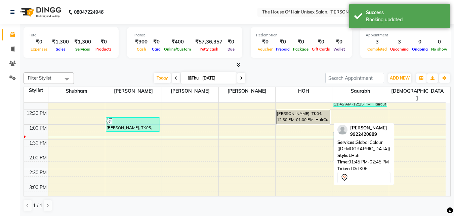
drag, startPoint x: 306, startPoint y: 148, endPoint x: 356, endPoint y: 131, distance: 53.0
click at [356, 131] on div "Filter Stylist Select All [PERSON_NAME] [PERSON_NAME] [PERSON_NAME] [PERSON_NAM…" at bounding box center [237, 142] width 427 height 145
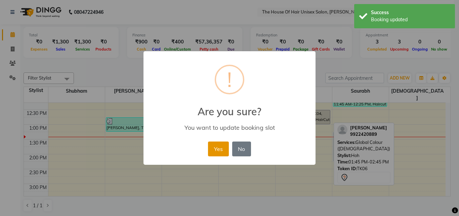
click at [220, 152] on button "Yes" at bounding box center [218, 148] width 21 height 15
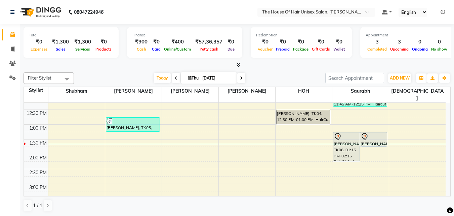
scroll to position [167, 0]
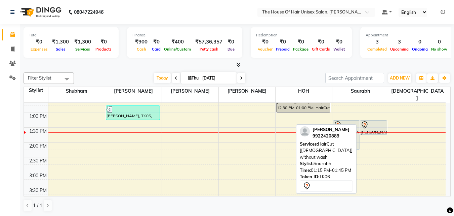
click at [367, 121] on icon at bounding box center [365, 124] width 6 height 7
click at [372, 121] on div at bounding box center [374, 125] width 26 height 8
click at [375, 121] on div at bounding box center [374, 125] width 26 height 8
select select "7"
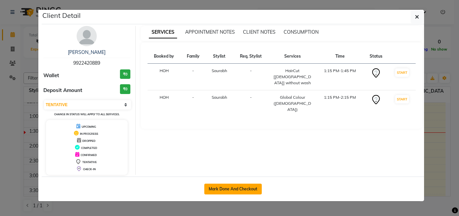
click at [237, 185] on button "Mark Done And Checkout" at bounding box center [233, 188] width 58 height 11
select select "service"
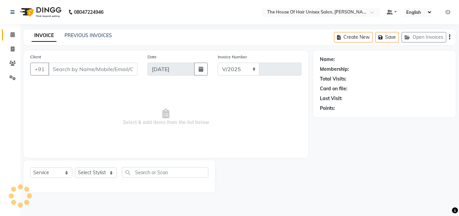
select select "598"
type input "2658"
type input "9922420889"
select select "86145"
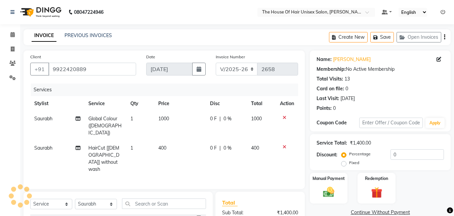
click at [286, 116] on icon at bounding box center [285, 117] width 4 height 5
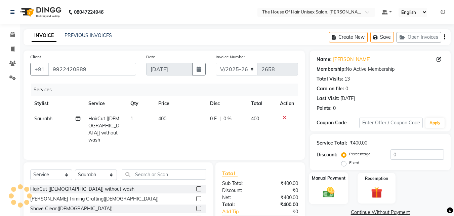
click at [325, 182] on div "Manual Payment" at bounding box center [328, 188] width 39 height 32
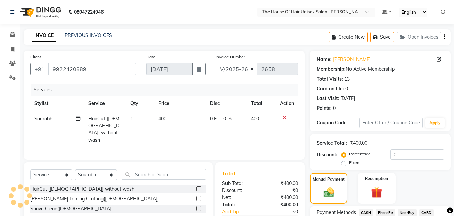
click at [366, 196] on span "CASH" at bounding box center [366, 213] width 14 height 8
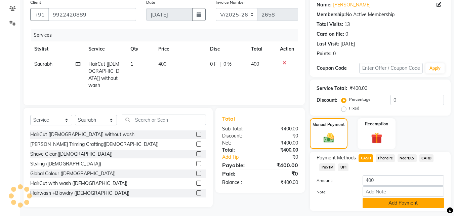
click at [389, 196] on button "Add Payment" at bounding box center [403, 202] width 81 height 10
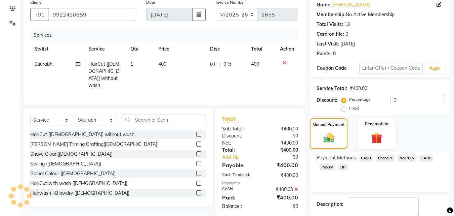
scroll to position [92, 0]
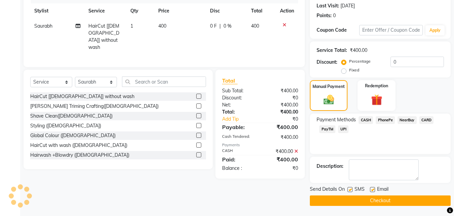
click at [369, 196] on button "Checkout" at bounding box center [380, 200] width 141 height 10
click at [242, 38] on td "0 F | 0 %" at bounding box center [226, 36] width 41 height 36
click at [245, 42] on td "0 F | 0 %" at bounding box center [226, 36] width 41 height 36
select select "86145"
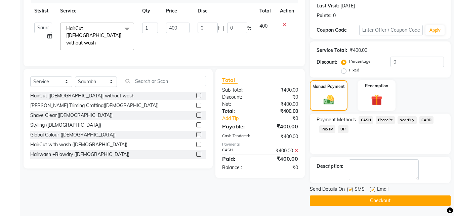
click at [382, 196] on button "Checkout" at bounding box center [380, 200] width 141 height 10
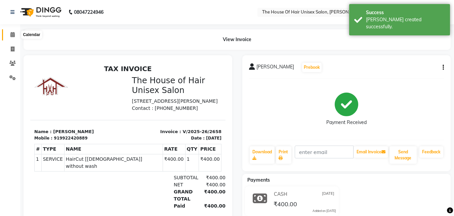
click at [13, 35] on icon at bounding box center [12, 34] width 4 height 5
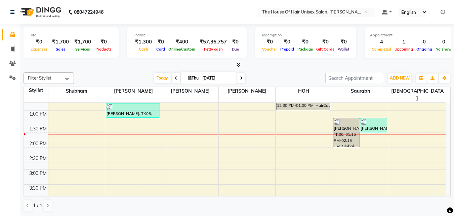
scroll to position [169, 0]
click at [122, 132] on div "7:00 AM 7:30 AM 8:00 AM 8:30 AM 9:00 AM 9:30 AM 10:00 AM 10:30 AM 11:00 AM 11:3…" at bounding box center [235, 156] width 422 height 444
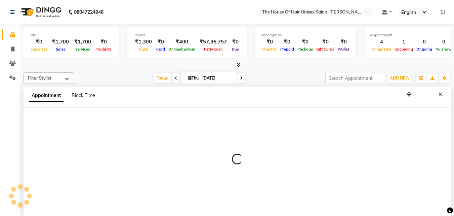
select select "13497"
select select "tentative"
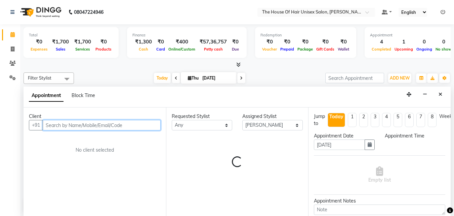
select select "825"
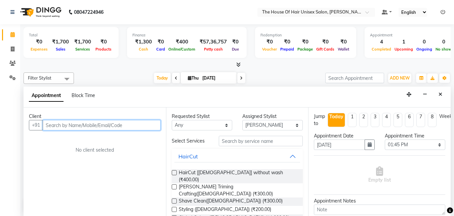
scroll to position [0, 0]
click at [116, 120] on input "text" at bounding box center [102, 124] width 118 height 10
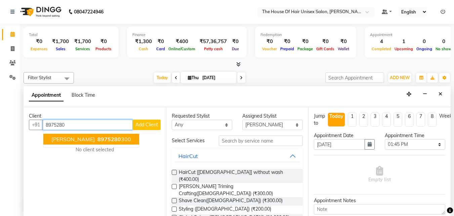
click at [100, 140] on ngb-highlight "8975280 300" at bounding box center [113, 139] width 35 height 7
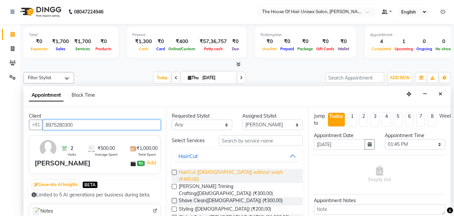
type input "8975280300"
click at [221, 170] on span "HairCut [[DEMOGRAPHIC_DATA]] without wash (₹400.00)" at bounding box center [238, 175] width 119 height 14
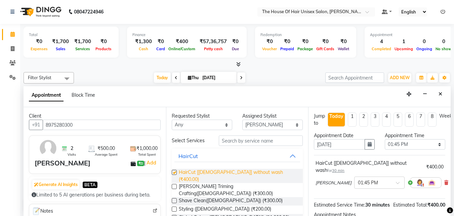
checkbox input "false"
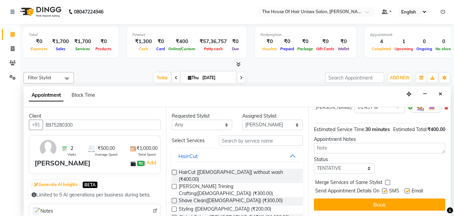
scroll to position [80, 0]
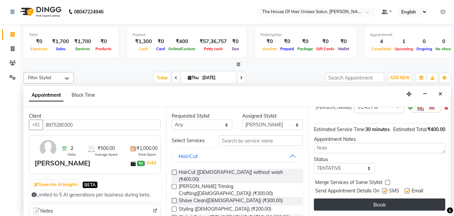
click at [352, 196] on button "Book" at bounding box center [380, 204] width 132 height 12
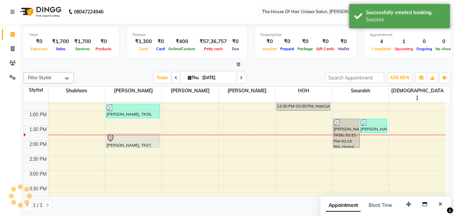
scroll to position [0, 0]
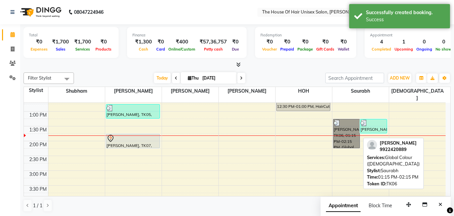
click at [350, 133] on link "[PERSON_NAME], TK06, 01:15 PM-02:15 PM, Global Colour ([DEMOGRAPHIC_DATA])" at bounding box center [346, 133] width 27 height 29
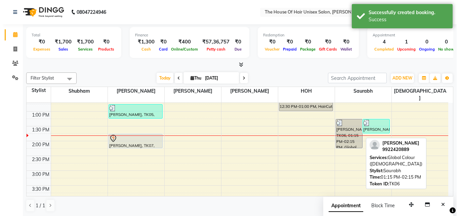
select select "3"
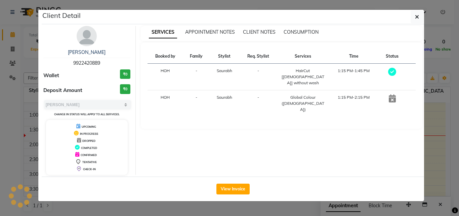
click at [349, 133] on div "SERVICES APPOINTMENT NOTES CLIENT NOTES CONSUMPTION Booked by Family Stylist Re…" at bounding box center [282, 100] width 292 height 149
click at [392, 94] on icon at bounding box center [392, 98] width 7 height 8
click at [413, 16] on icon "button" at bounding box center [417, 16] width 4 height 5
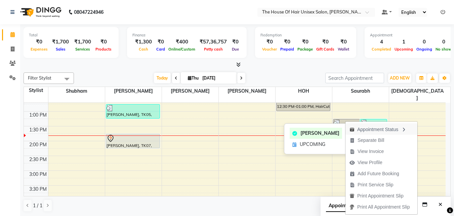
click at [405, 127] on icon "button" at bounding box center [403, 129] width 5 height 5
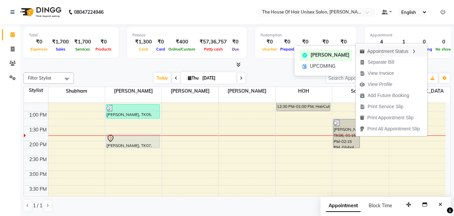
click at [405, 49] on div "Appointment Status" at bounding box center [392, 50] width 72 height 11
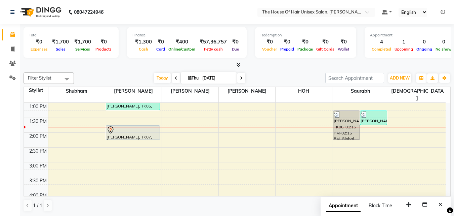
scroll to position [177, 0]
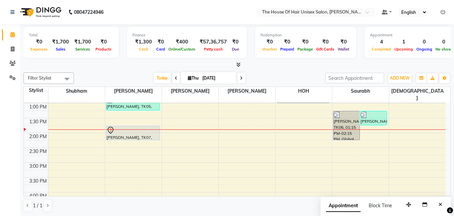
click at [241, 77] on icon at bounding box center [241, 78] width 3 height 4
type input "[DATE]"
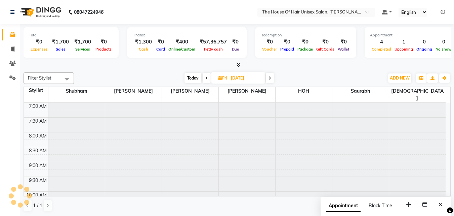
scroll to position [178, 0]
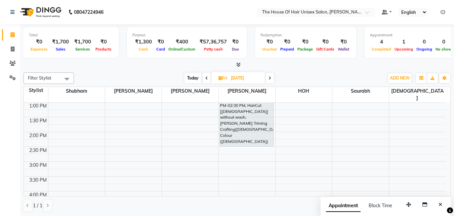
click at [220, 77] on icon at bounding box center [221, 78] width 4 height 4
select select "9"
select select "2025"
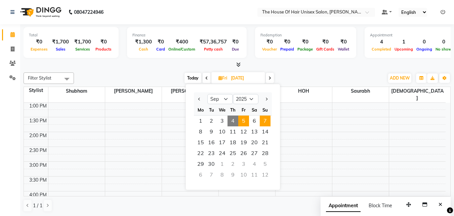
click at [263, 118] on span "7" at bounding box center [265, 120] width 11 height 11
type input "[DATE]"
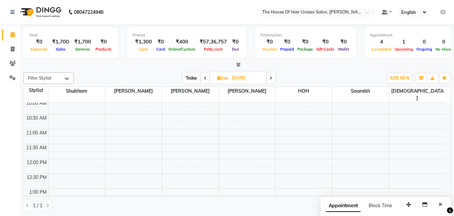
scroll to position [99, 0]
